Goal: Task Accomplishment & Management: Manage account settings

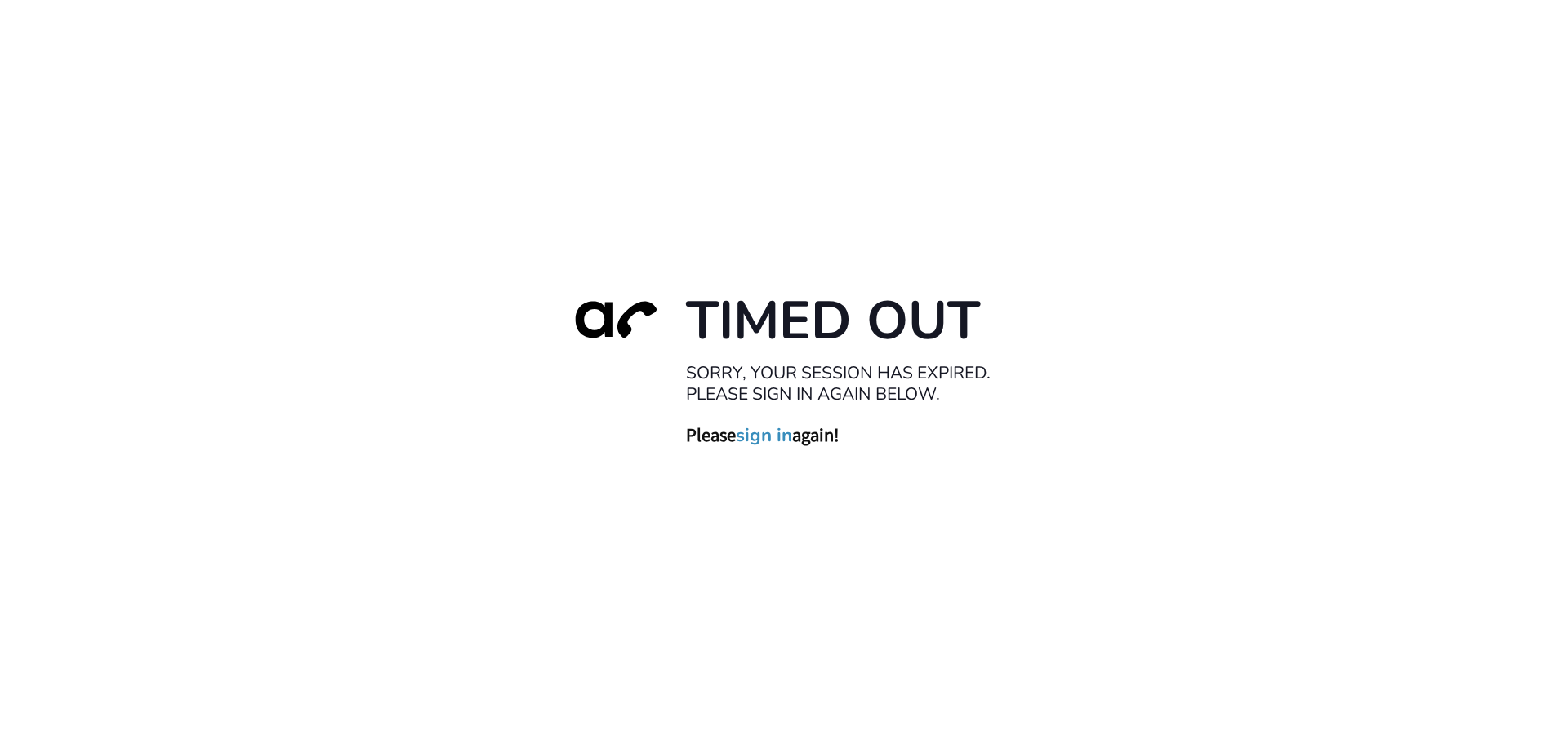
click at [762, 436] on link "sign in" at bounding box center [764, 435] width 56 height 23
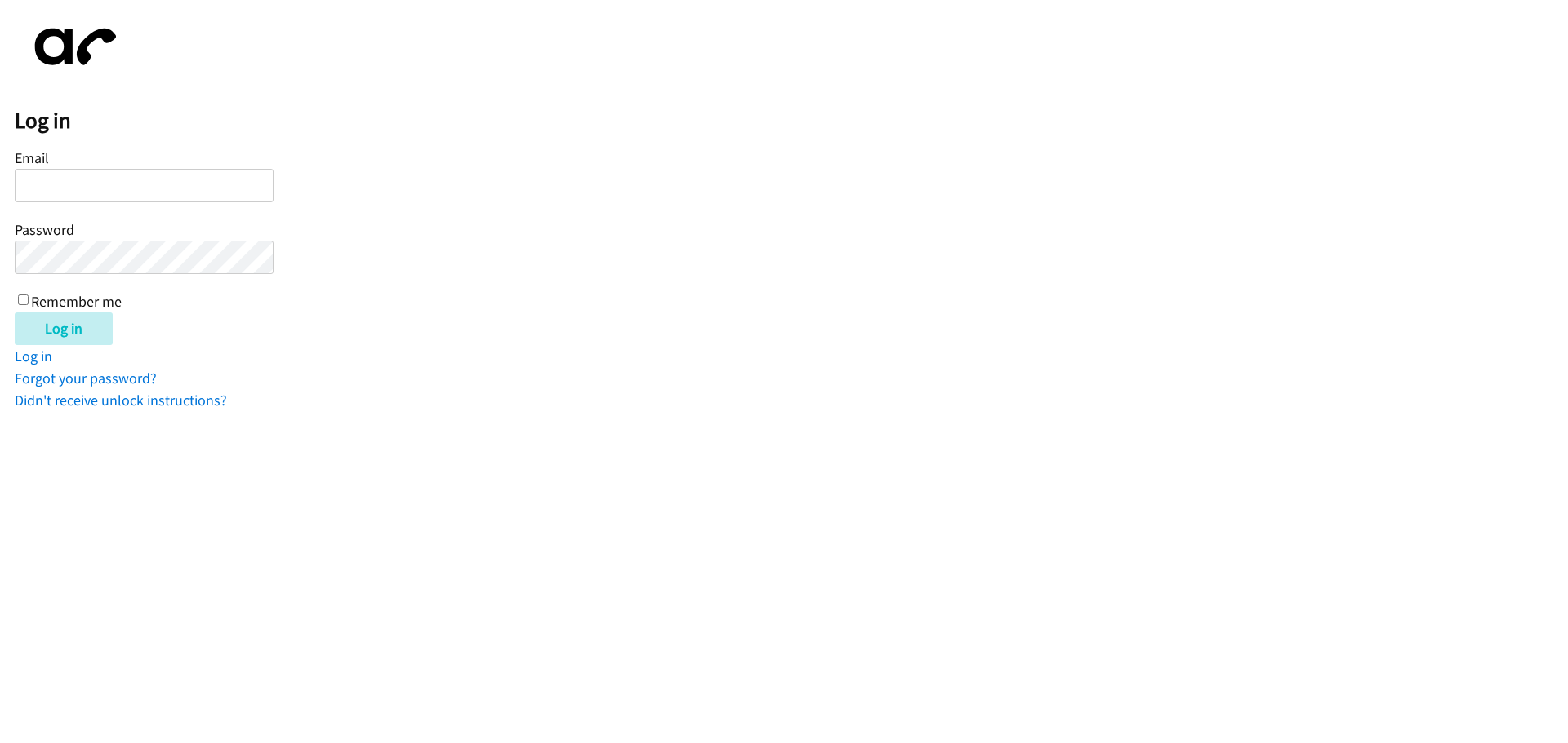
click at [63, 187] on input "Email" at bounding box center [144, 185] width 259 height 33
type input "[EMAIL_ADDRESS][DOMAIN_NAME]"
drag, startPoint x: 496, startPoint y: 93, endPoint x: 19, endPoint y: 293, distance: 517.2
click at [19, 293] on div "Email [EMAIL_ADDRESS][DOMAIN_NAME] Password Remember me" at bounding box center [144, 228] width 259 height 166
click at [25, 296] on input "Remember me" at bounding box center [23, 299] width 11 height 11
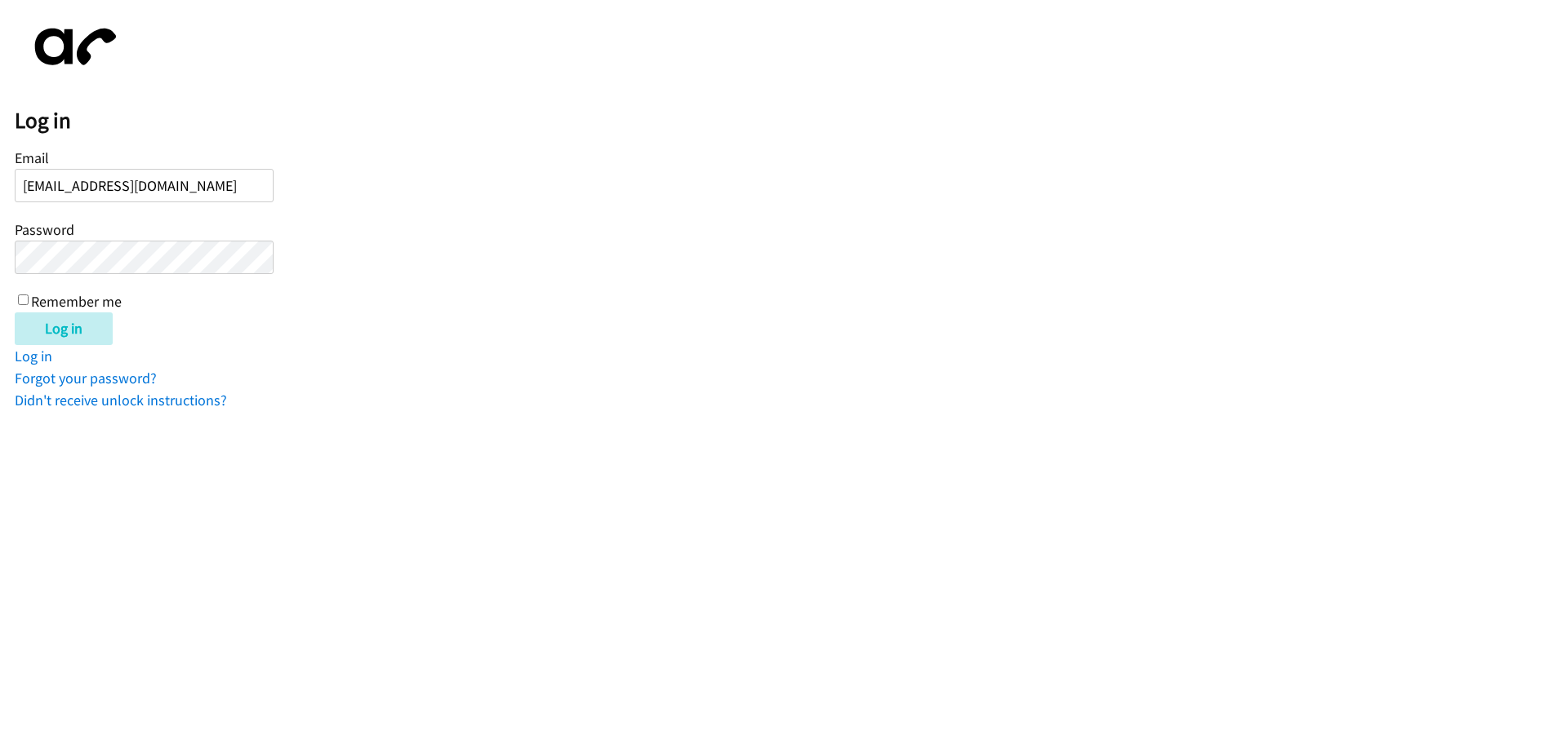
checkbox input "true"
click at [67, 329] on input "Log in" at bounding box center [64, 328] width 98 height 32
